Goal: Check status

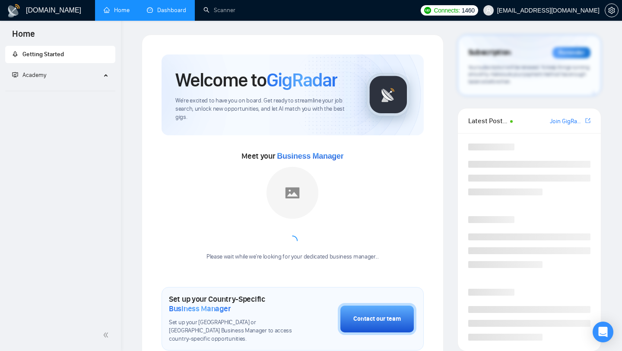
click at [176, 14] on link "Dashboard" at bounding box center [166, 9] width 39 height 7
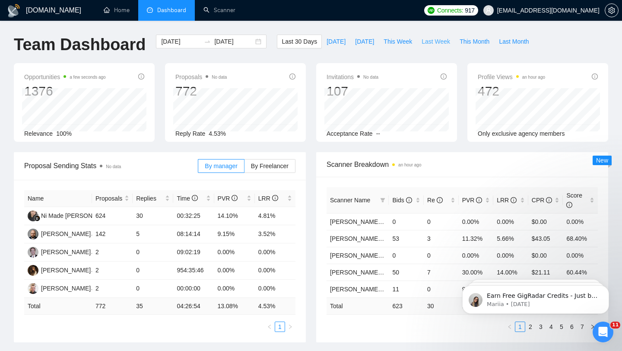
click at [426, 38] on span "Last Week" at bounding box center [435, 41] width 28 height 9
type input "[DATE]"
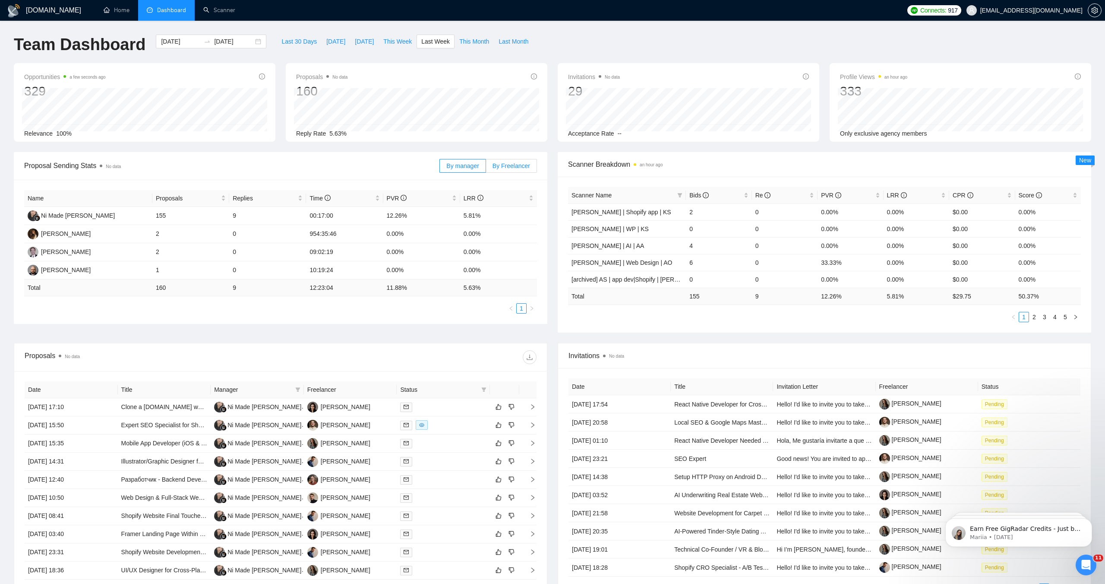
click at [520, 167] on span "By Freelancer" at bounding box center [512, 165] width 38 height 7
click at [486, 168] on input "By Freelancer" at bounding box center [486, 168] width 0 height 0
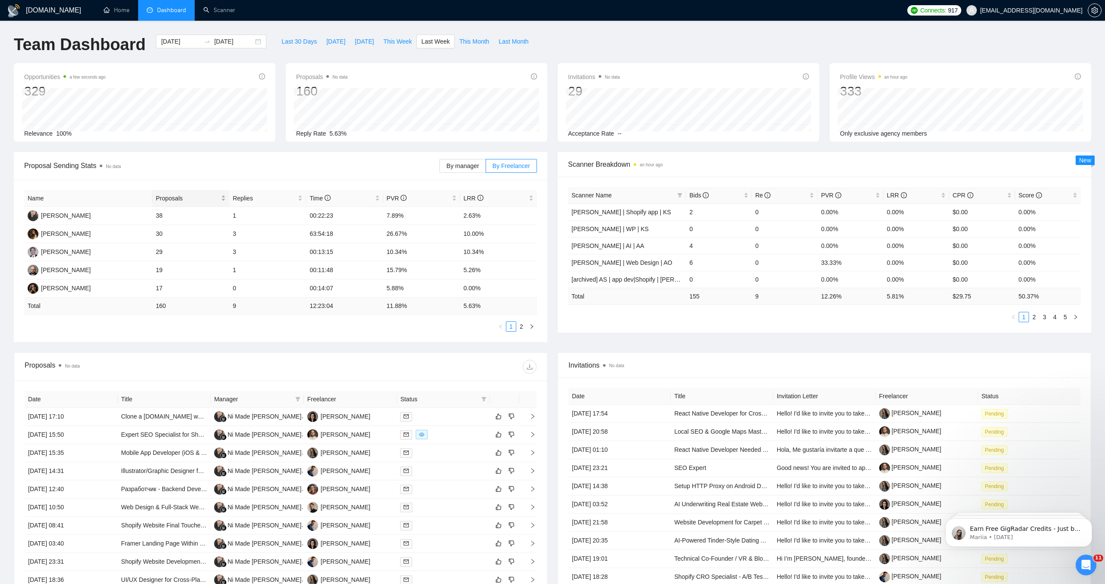
click at [204, 199] on span "Proposals" at bounding box center [187, 197] width 63 height 9
click at [524, 326] on link "2" at bounding box center [521, 326] width 9 height 9
